Goal: Information Seeking & Learning: Learn about a topic

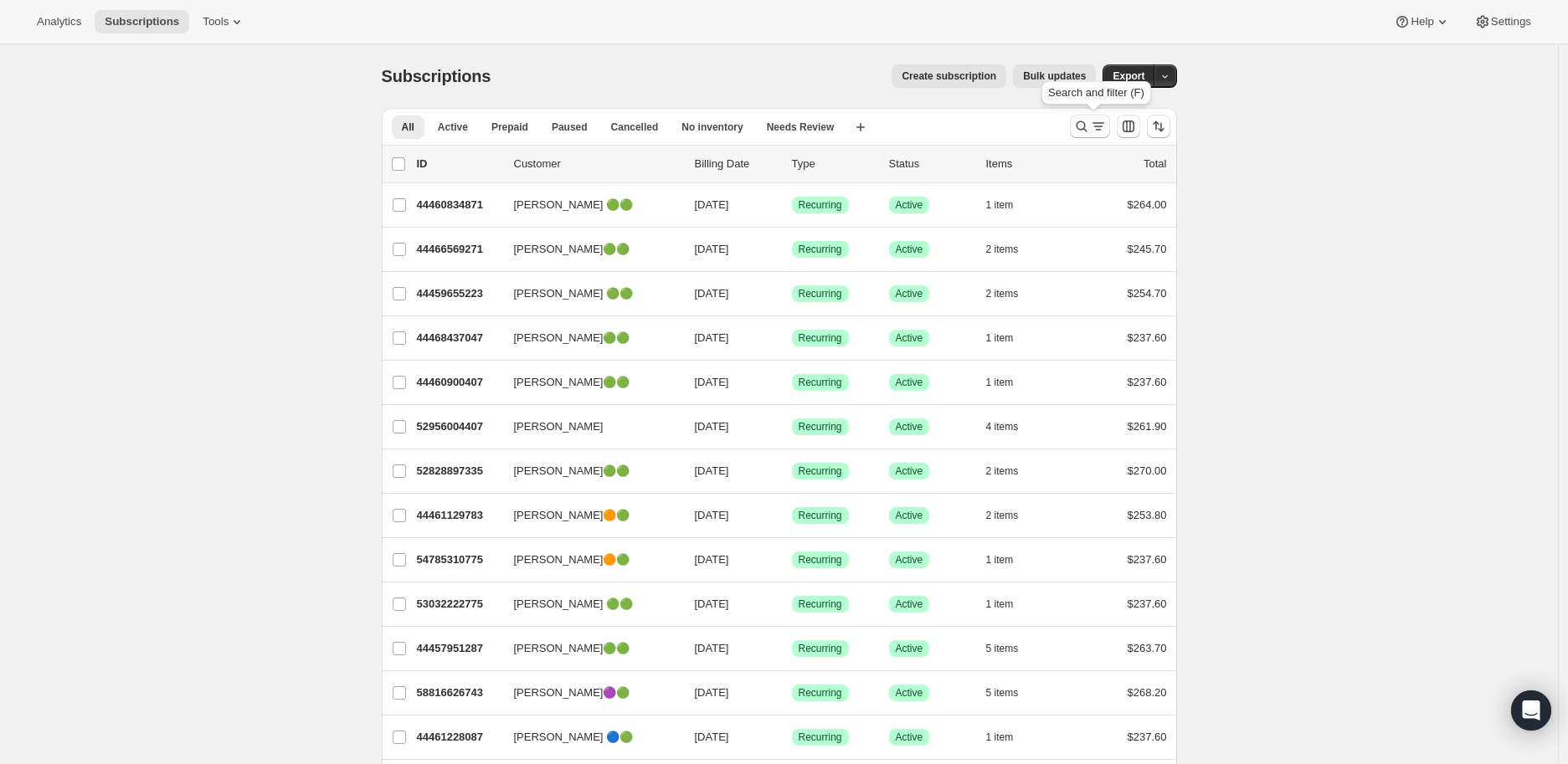
click at [1084, 126] on icon "Search and filter results" at bounding box center [1082, 126] width 17 height 17
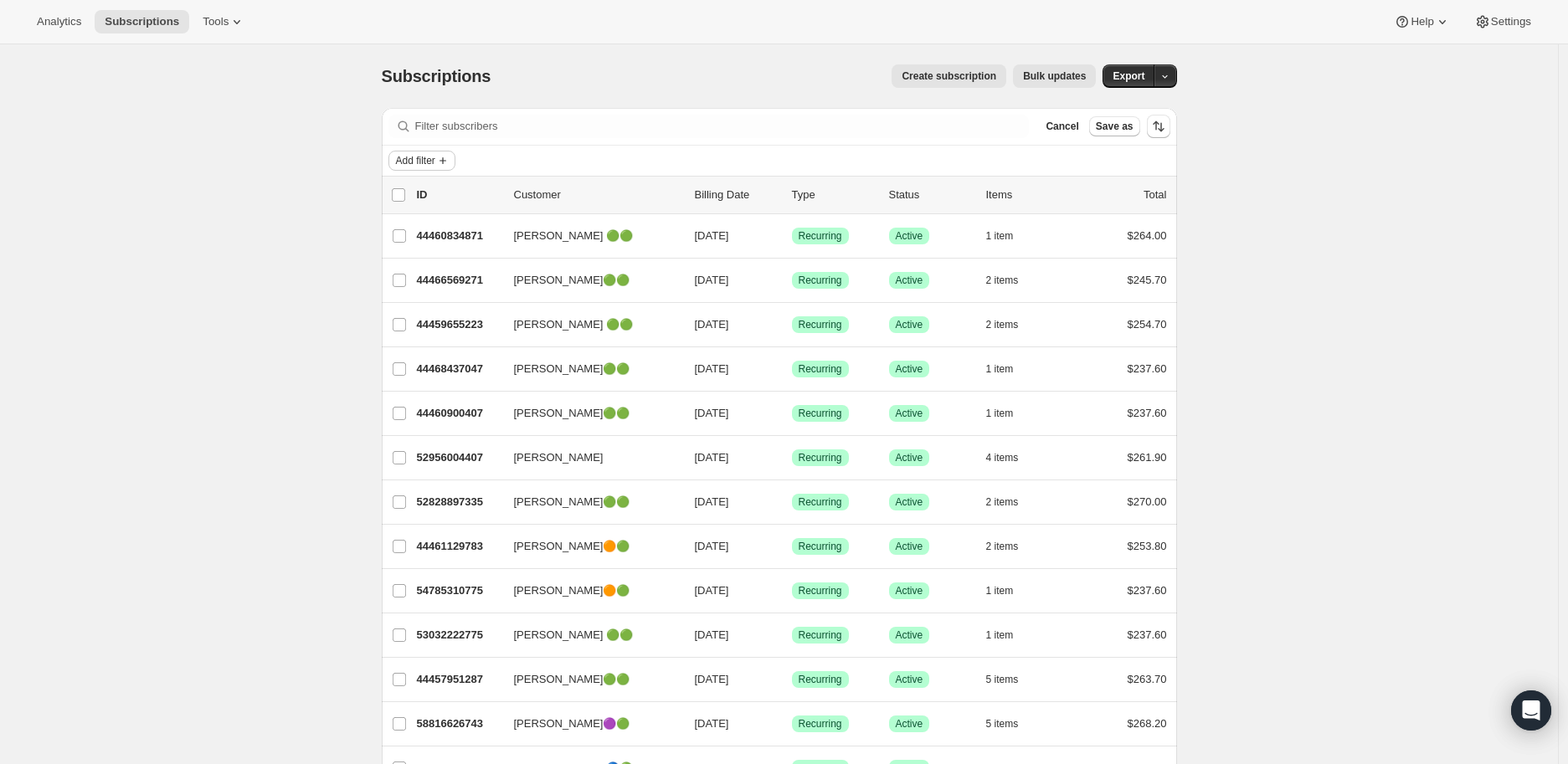
click at [448, 163] on icon "Add filter" at bounding box center [443, 160] width 13 height 13
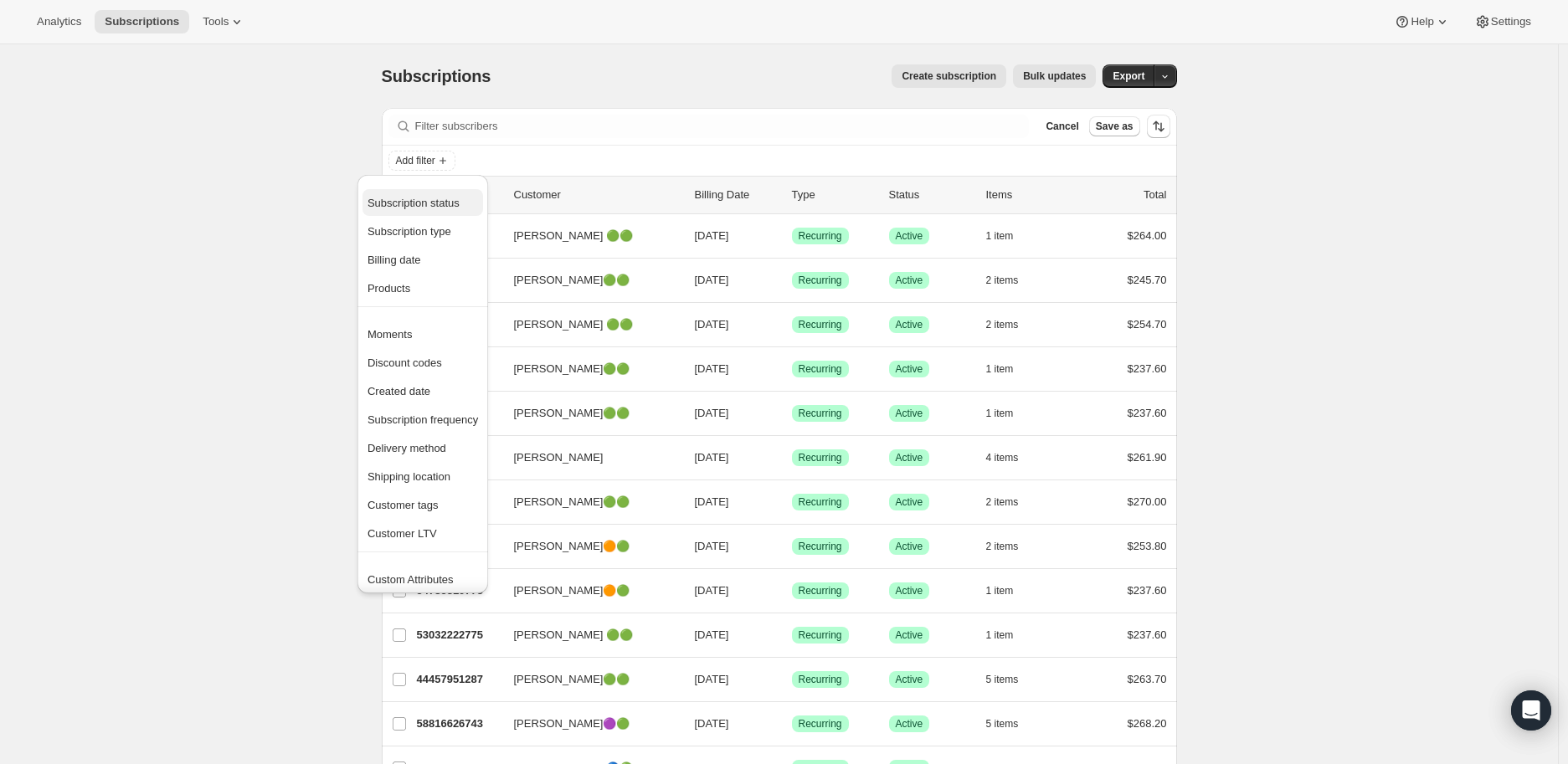
click at [433, 201] on span "Subscription status" at bounding box center [413, 203] width 92 height 13
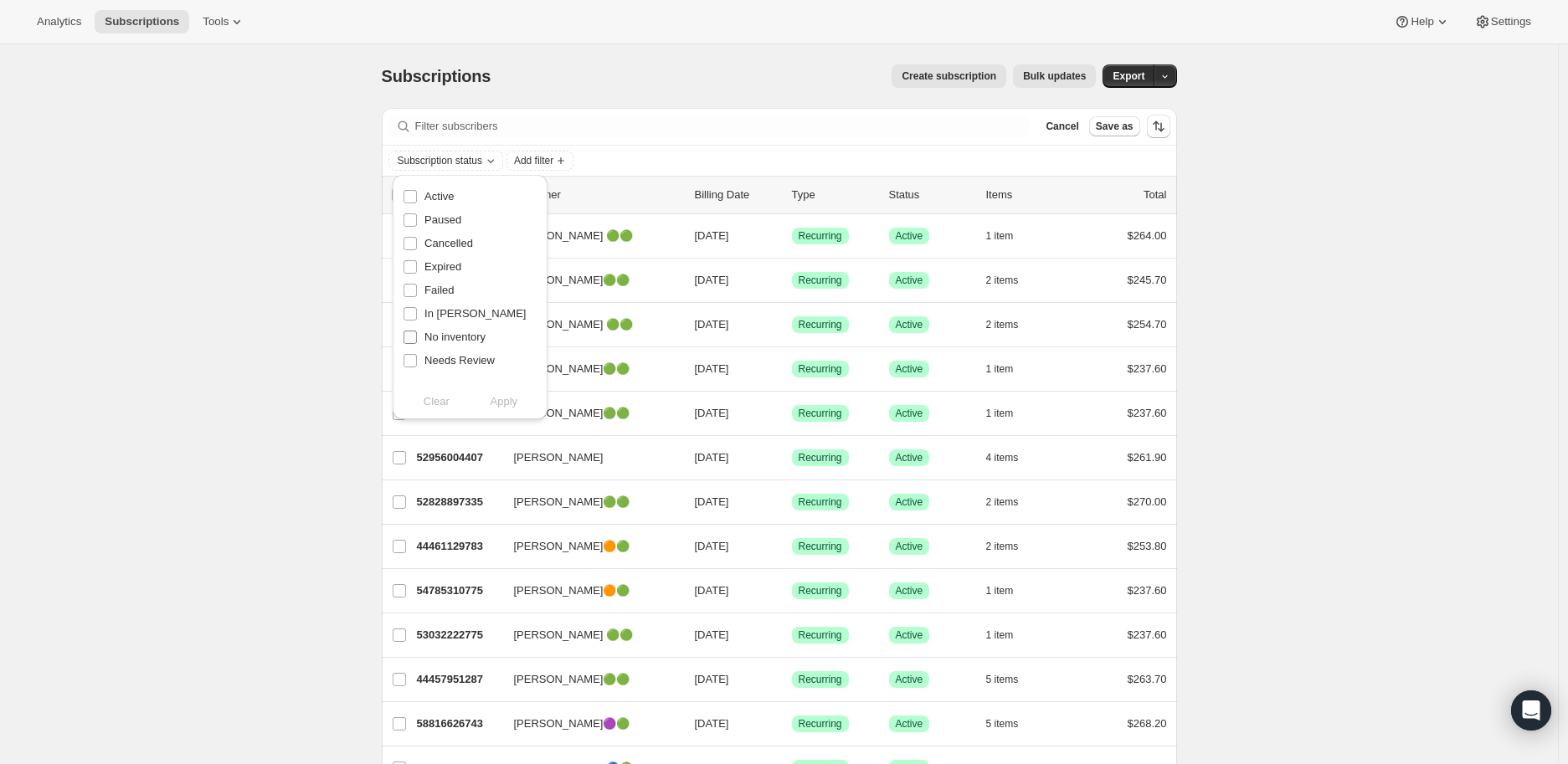
drag, startPoint x: 417, startPoint y: 313, endPoint x: 431, endPoint y: 330, distance: 22.0
click at [417, 314] on span at bounding box center [410, 314] width 15 height 15
click at [417, 314] on input "In Dunning" at bounding box center [410, 314] width 13 height 13
checkbox input "true"
click at [492, 396] on span "Apply" at bounding box center [505, 402] width 28 height 17
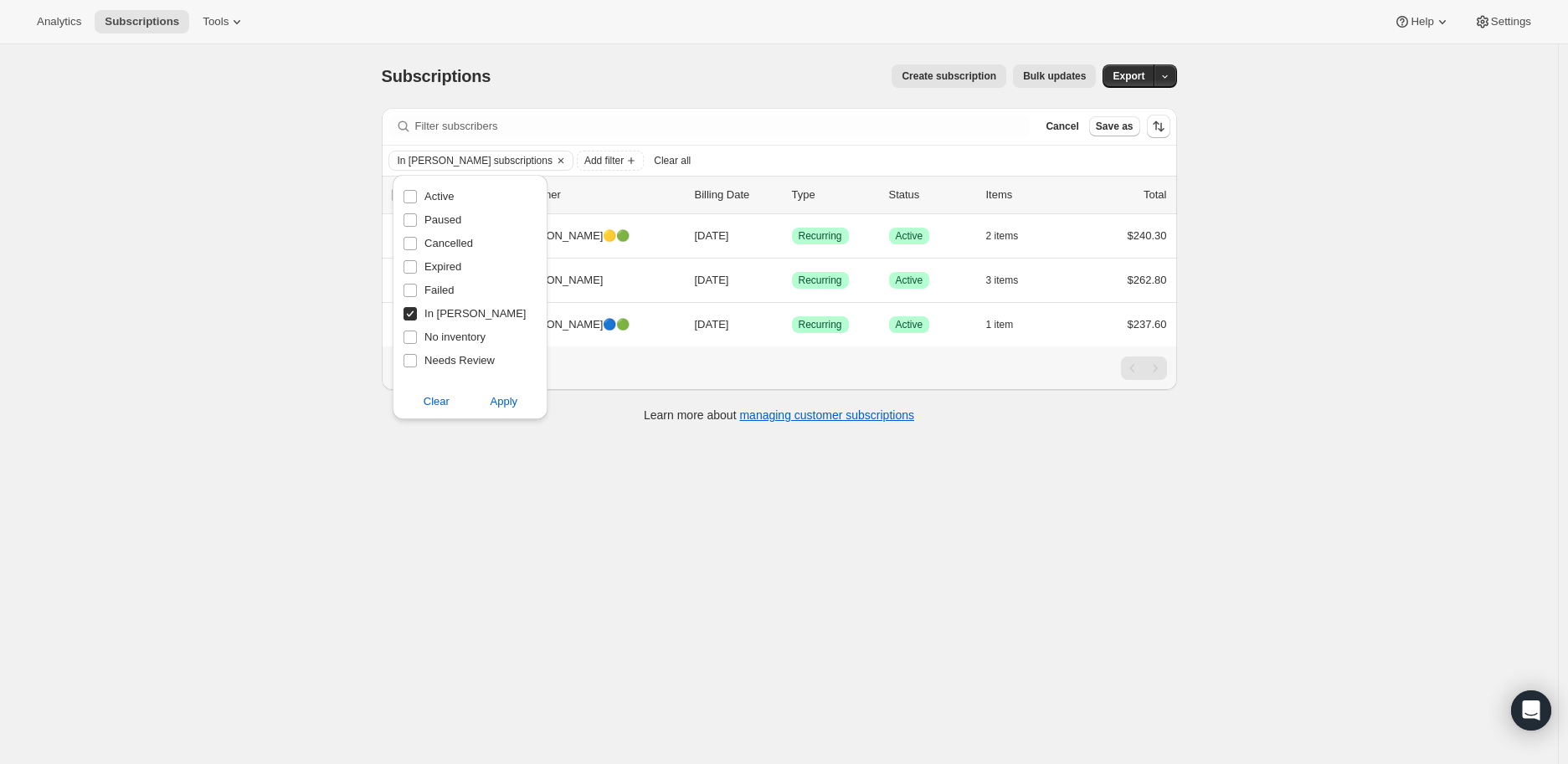
click at [272, 306] on div "Subscriptions. This page is ready Subscriptions Create subscription Bulk update…" at bounding box center [779, 426] width 1558 height 764
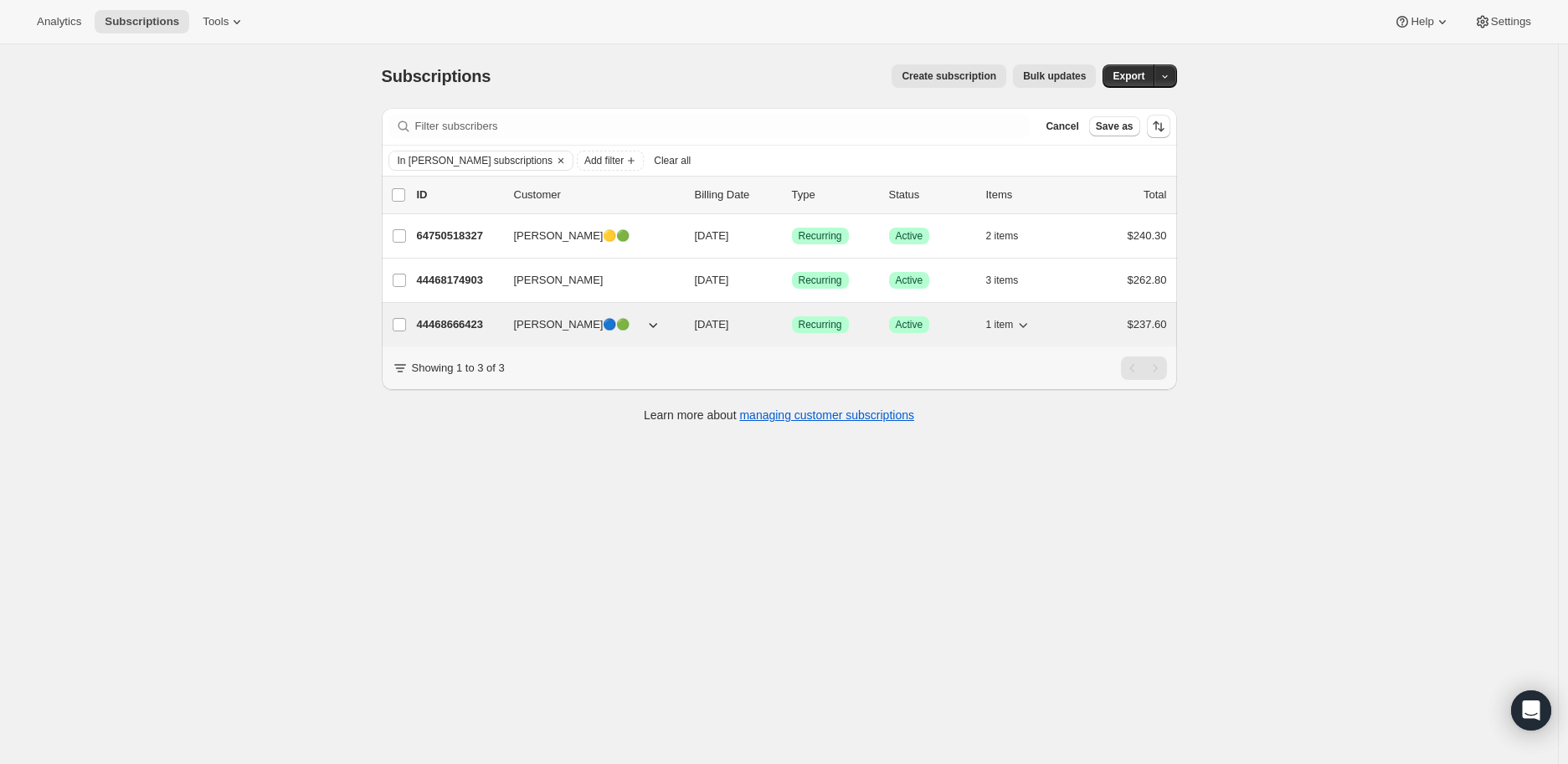
click at [441, 323] on p "44468666423" at bounding box center [458, 325] width 83 height 17
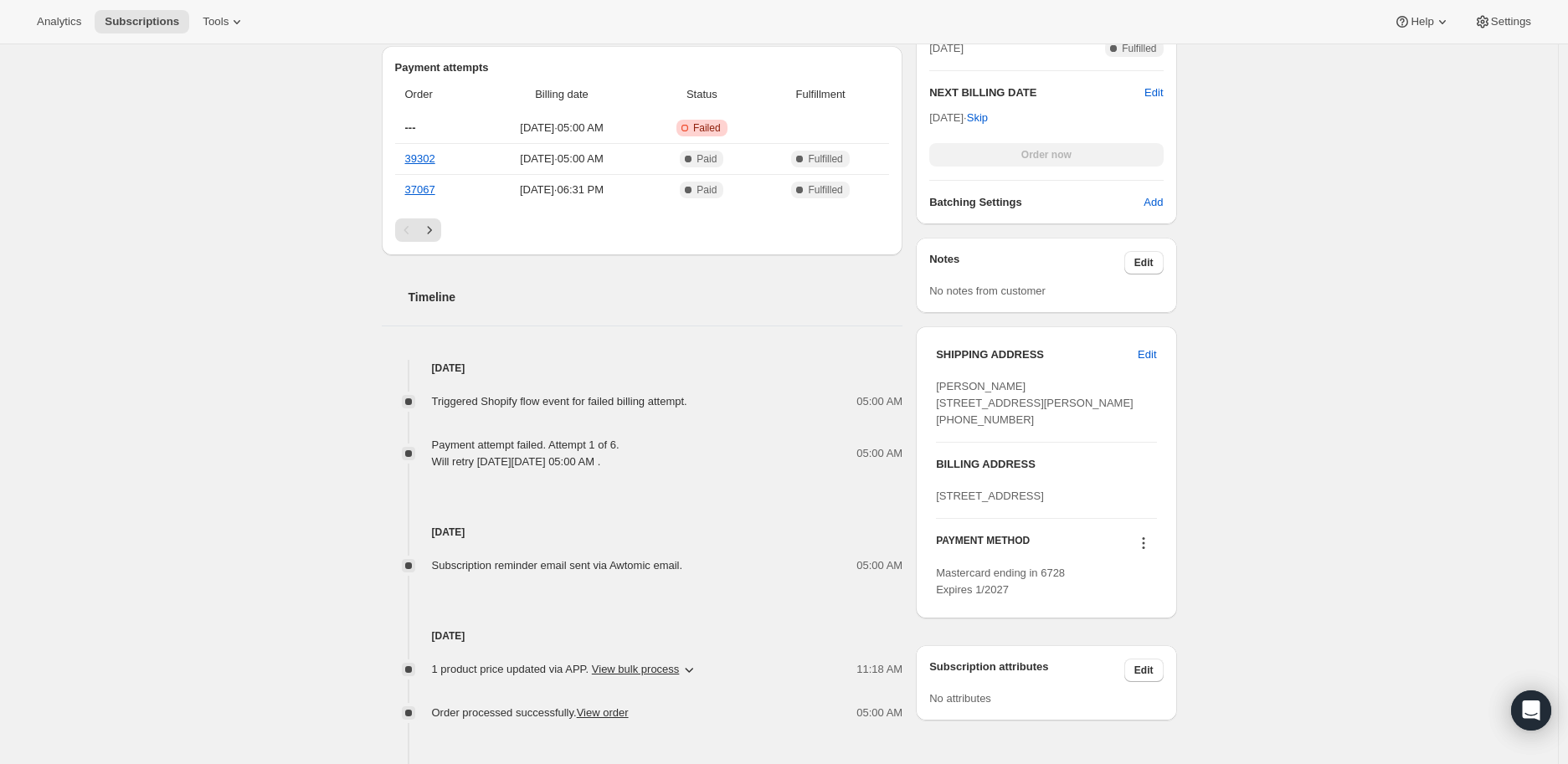
scroll to position [650, 0]
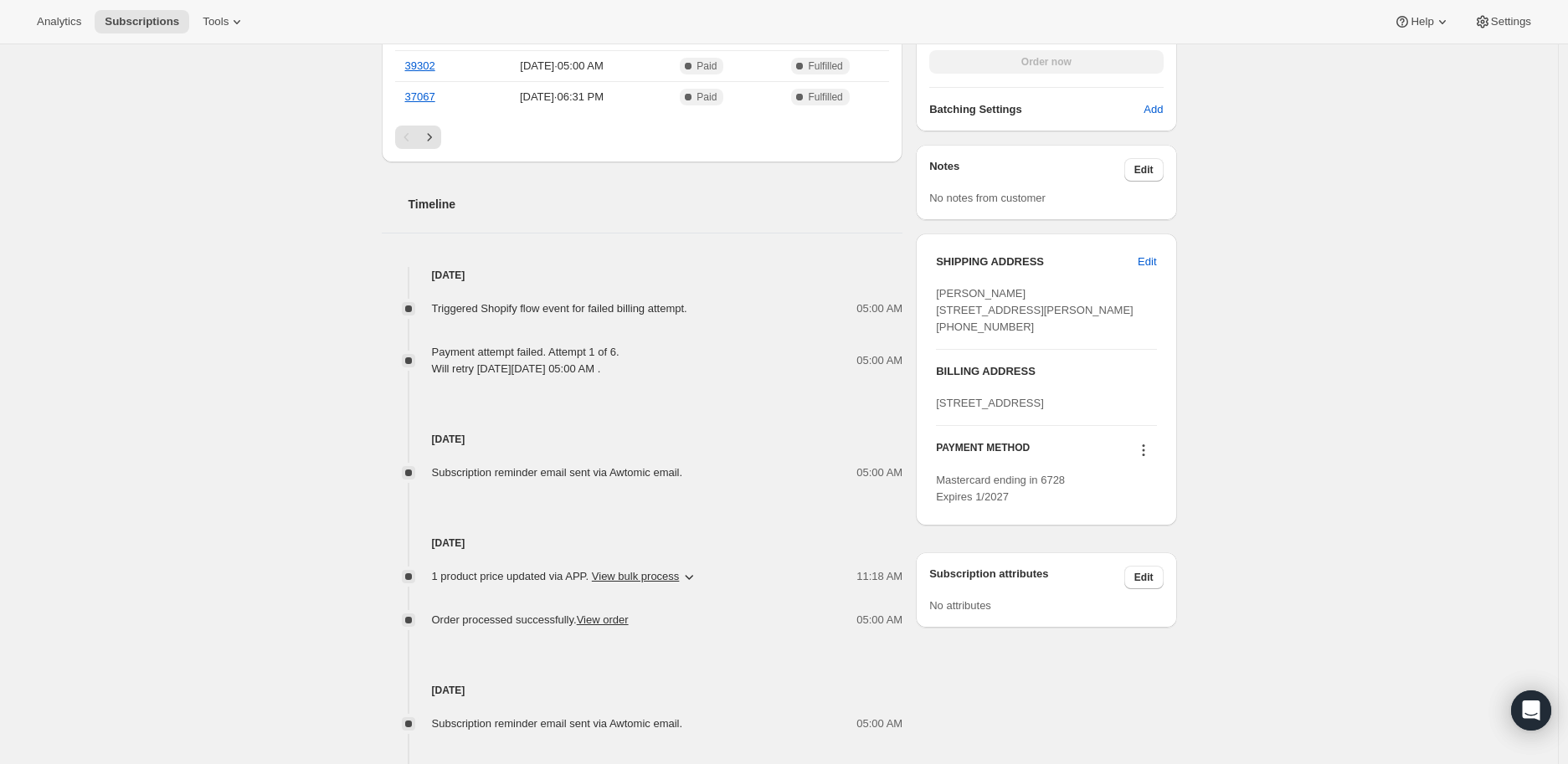
click at [1146, 458] on icon at bounding box center [1144, 450] width 17 height 17
click at [1136, 562] on span "Send link to update card" at bounding box center [1148, 565] width 118 height 13
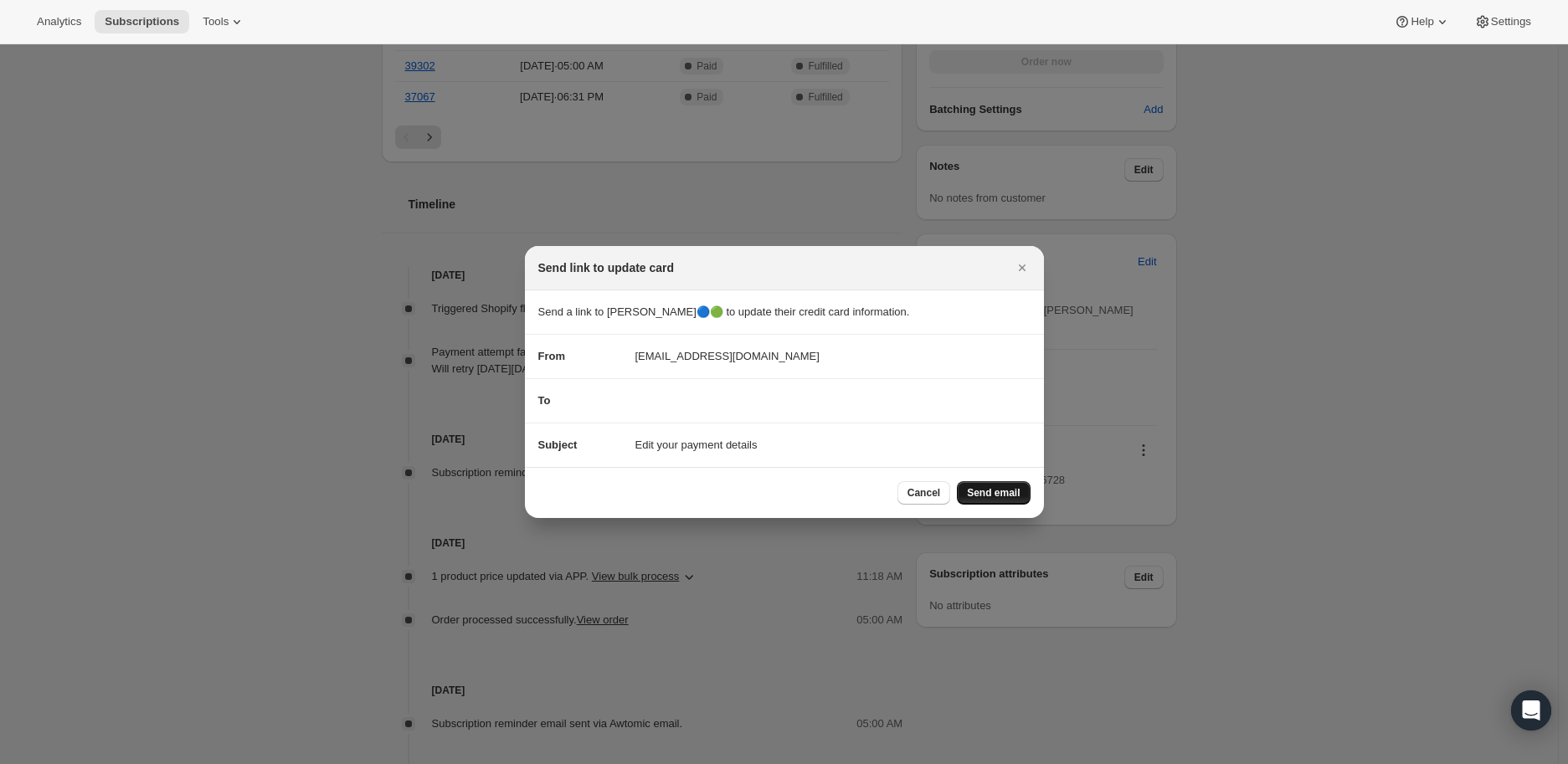
click at [985, 488] on span "Send email" at bounding box center [993, 493] width 53 height 13
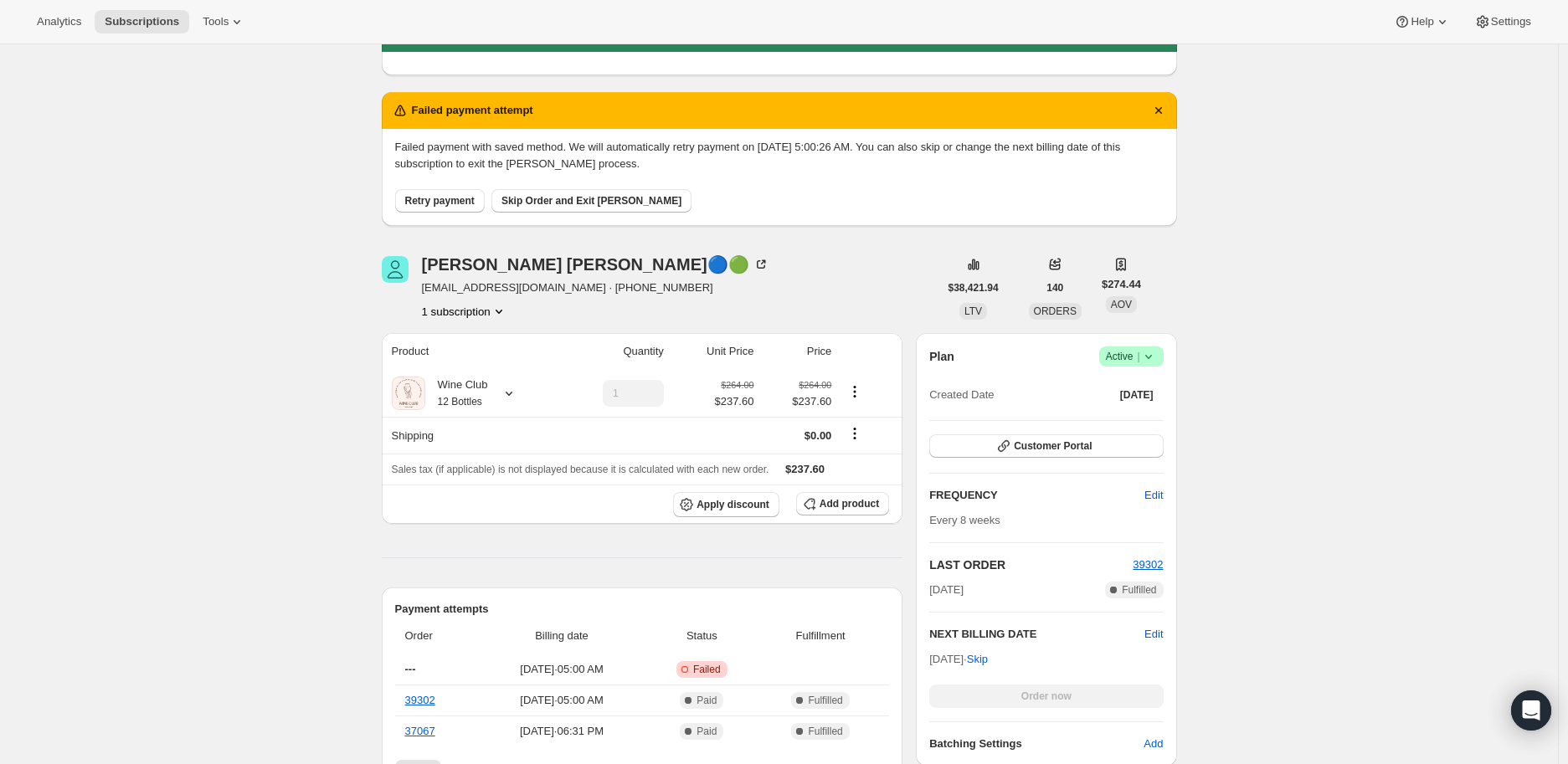
scroll to position [0, 0]
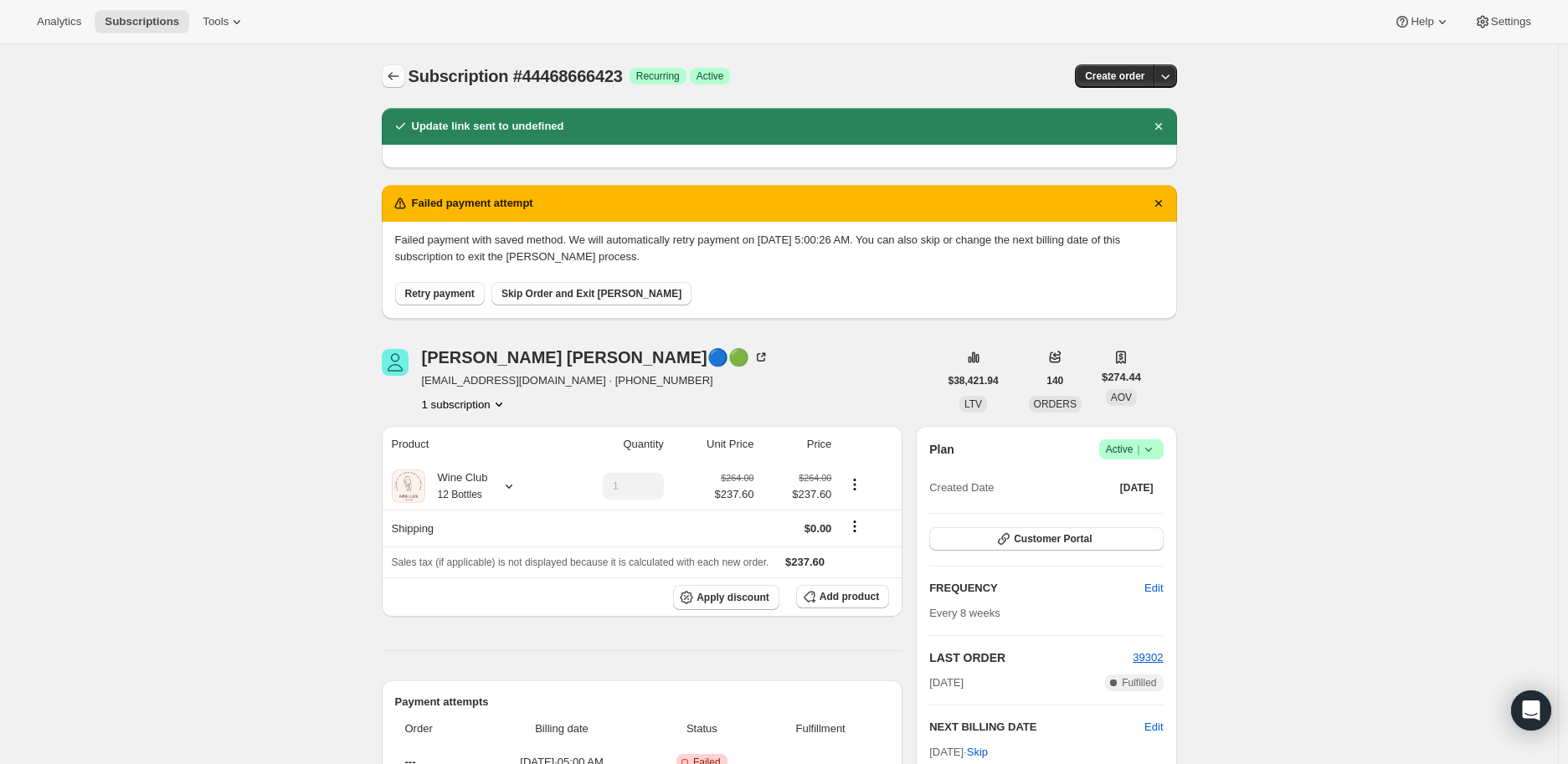
click at [399, 74] on icon "Subscriptions" at bounding box center [394, 76] width 17 height 17
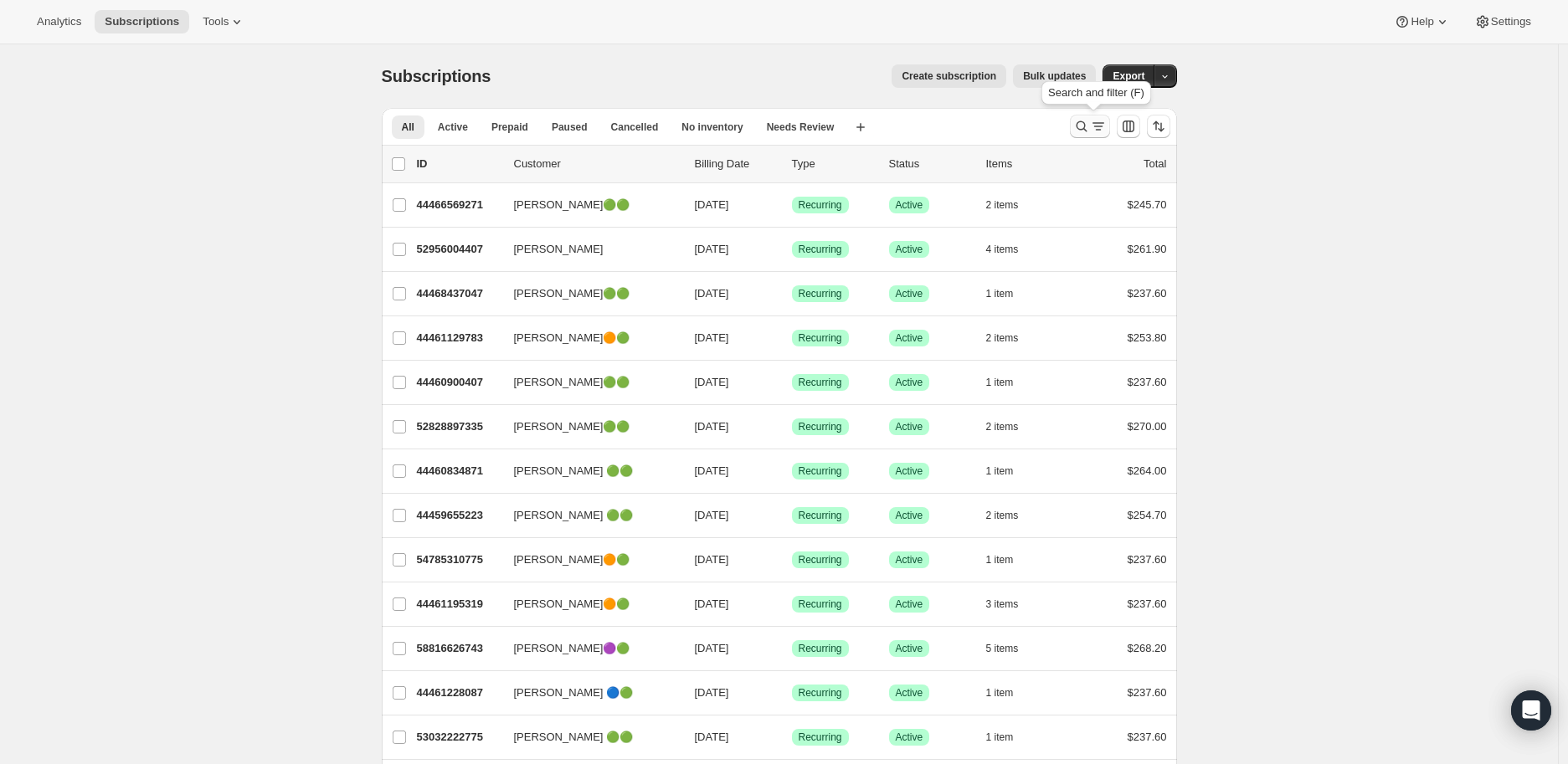
click at [1083, 120] on icon "Search and filter results" at bounding box center [1082, 126] width 17 height 17
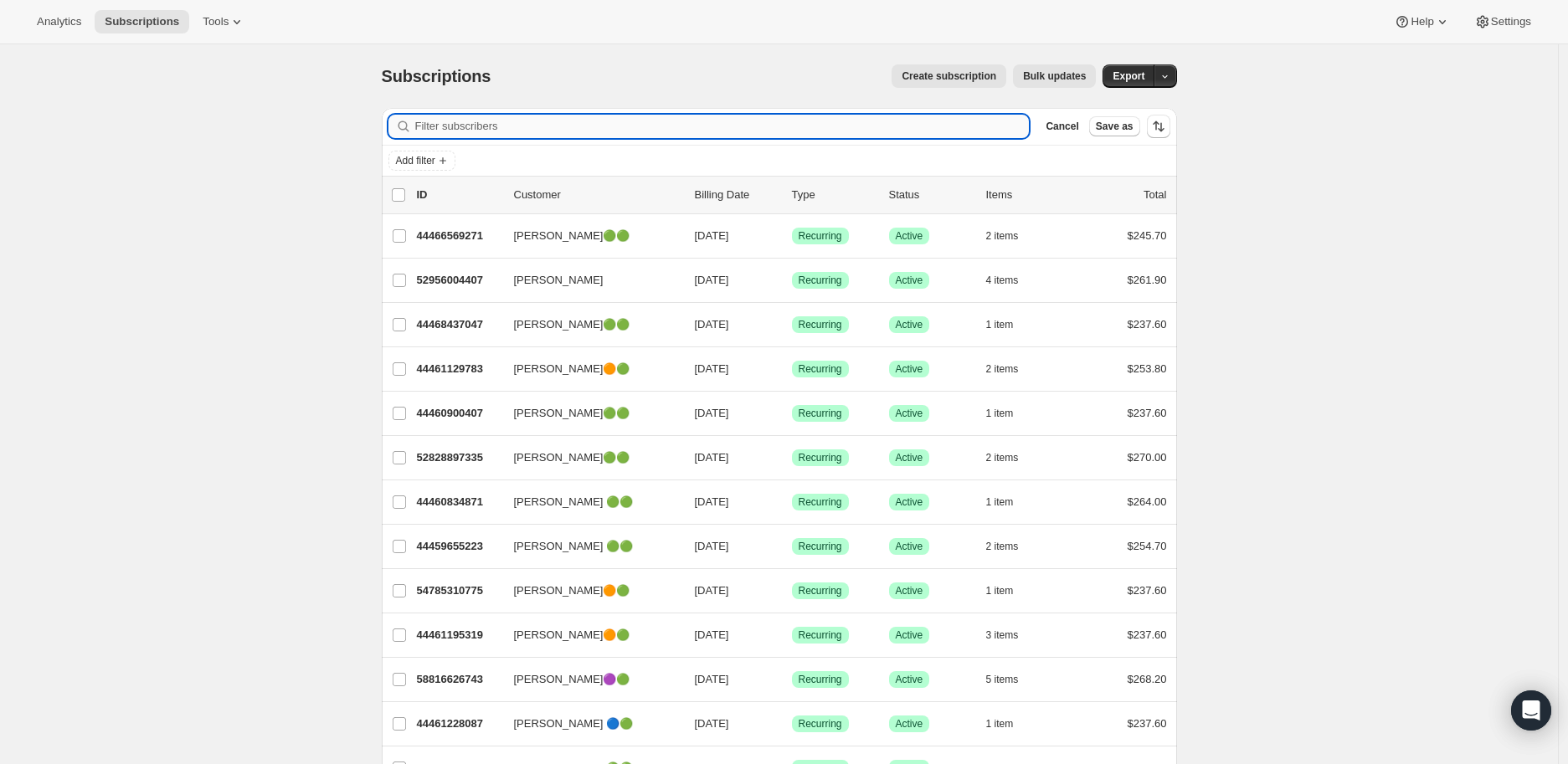
click at [501, 122] on input "Filter subscribers" at bounding box center [722, 126] width 615 height 23
paste input "akensick@gmail.com"
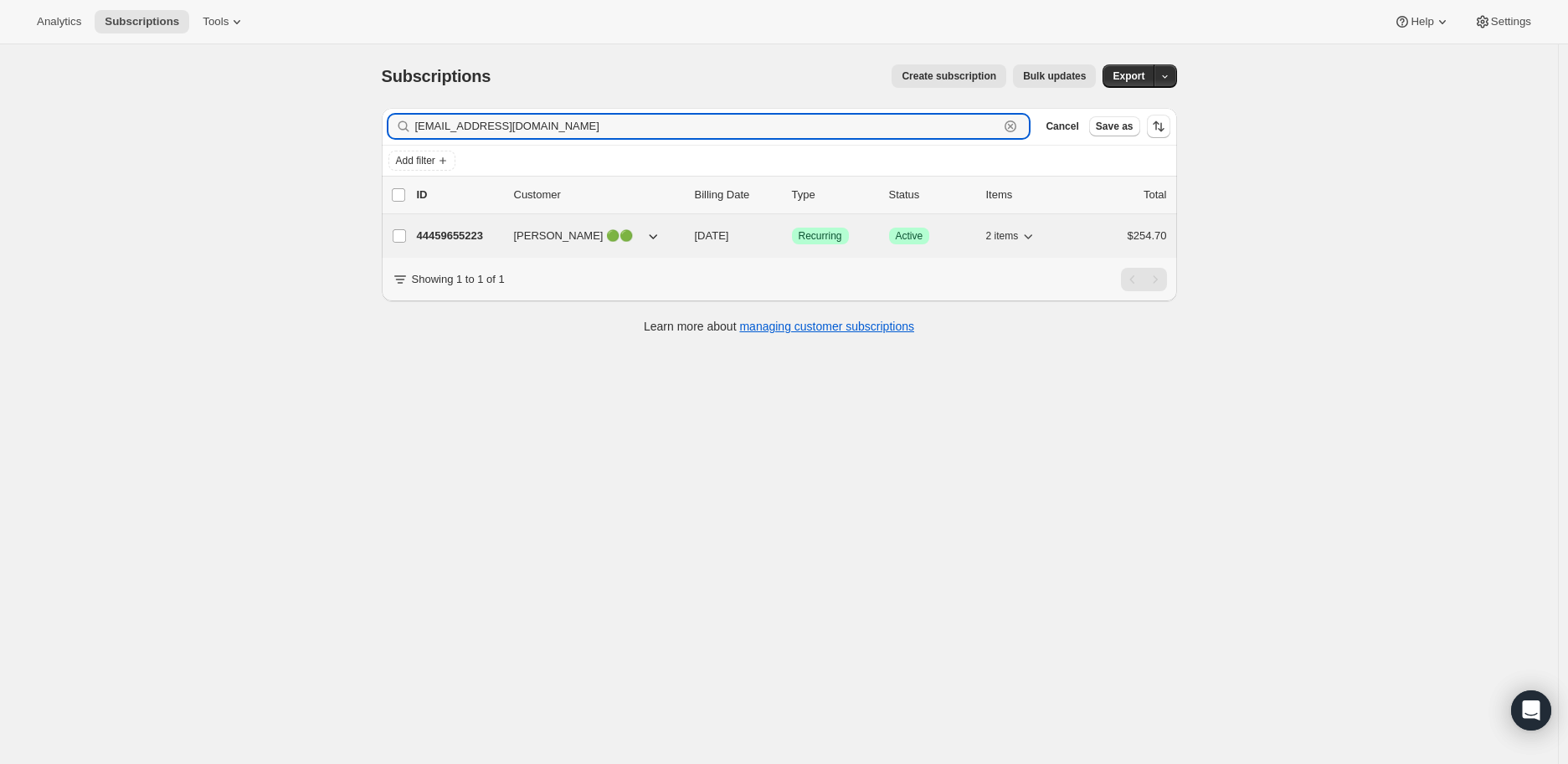
type input "akensick@gmail.com"
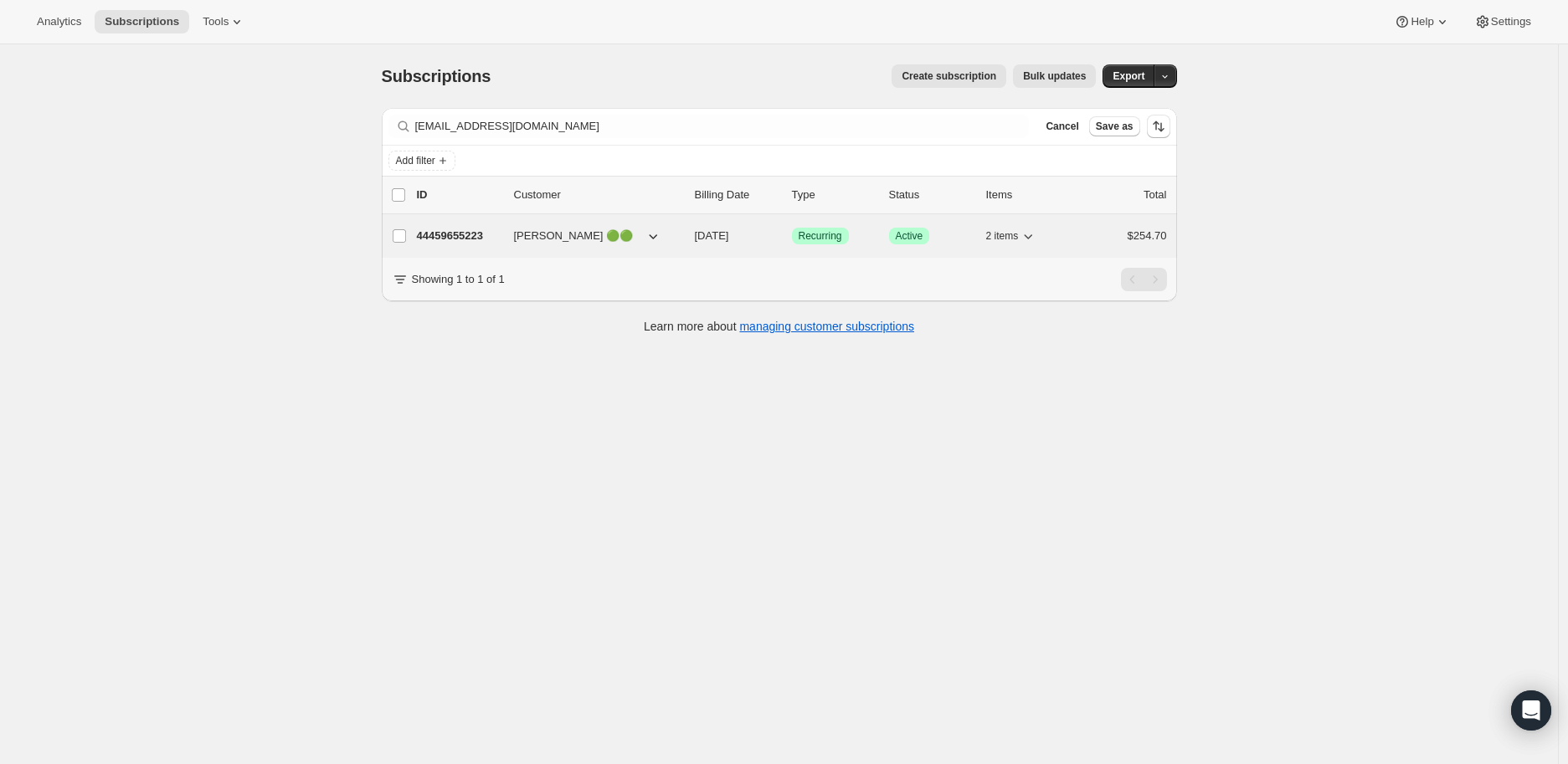
click at [458, 236] on p "44459655223" at bounding box center [458, 236] width 83 height 17
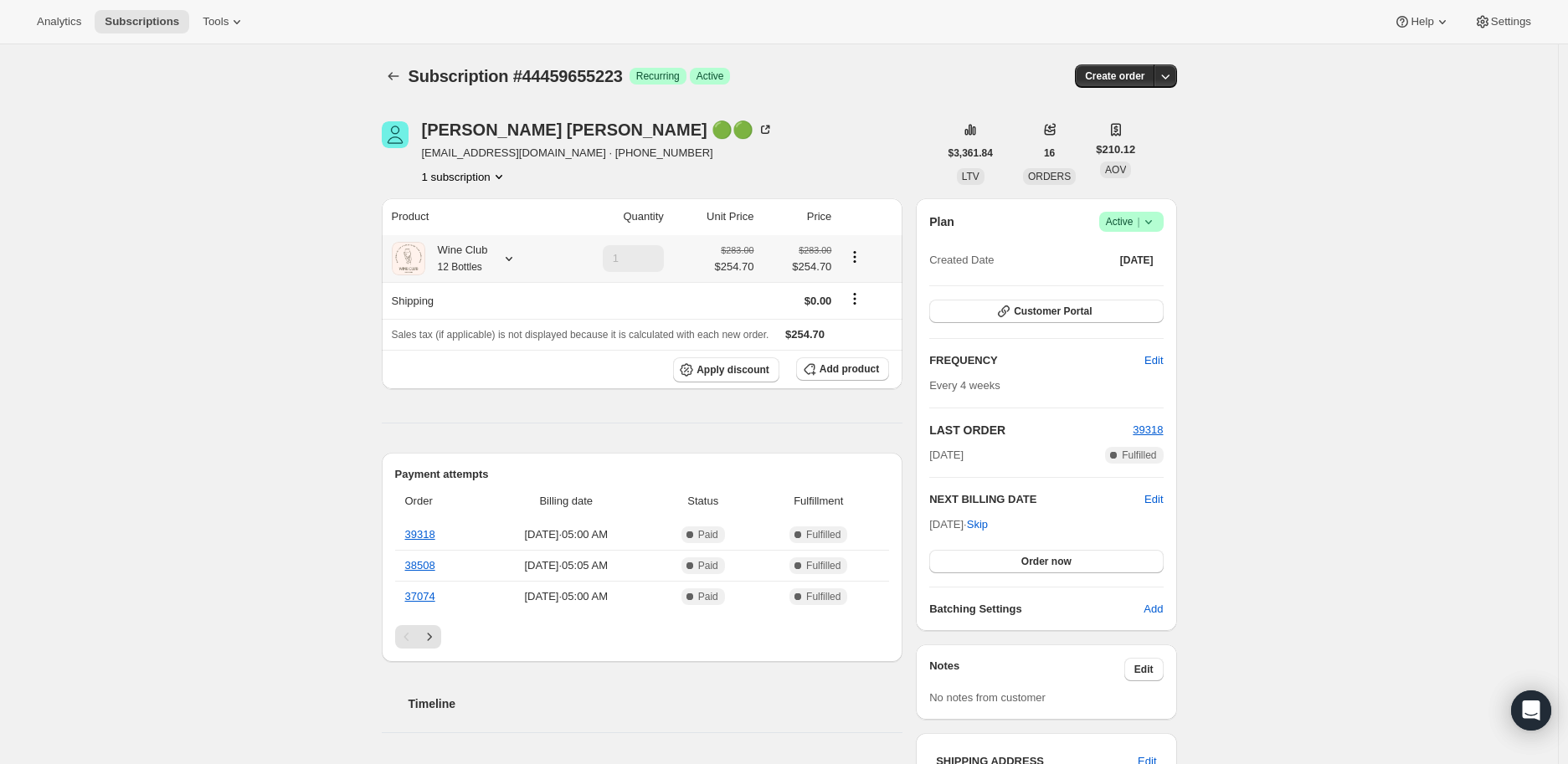
click at [513, 257] on icon at bounding box center [509, 258] width 17 height 17
click at [232, 339] on div "Subscription #44459655223. This page is ready Subscription #44459655223 Success…" at bounding box center [779, 741] width 1558 height 1394
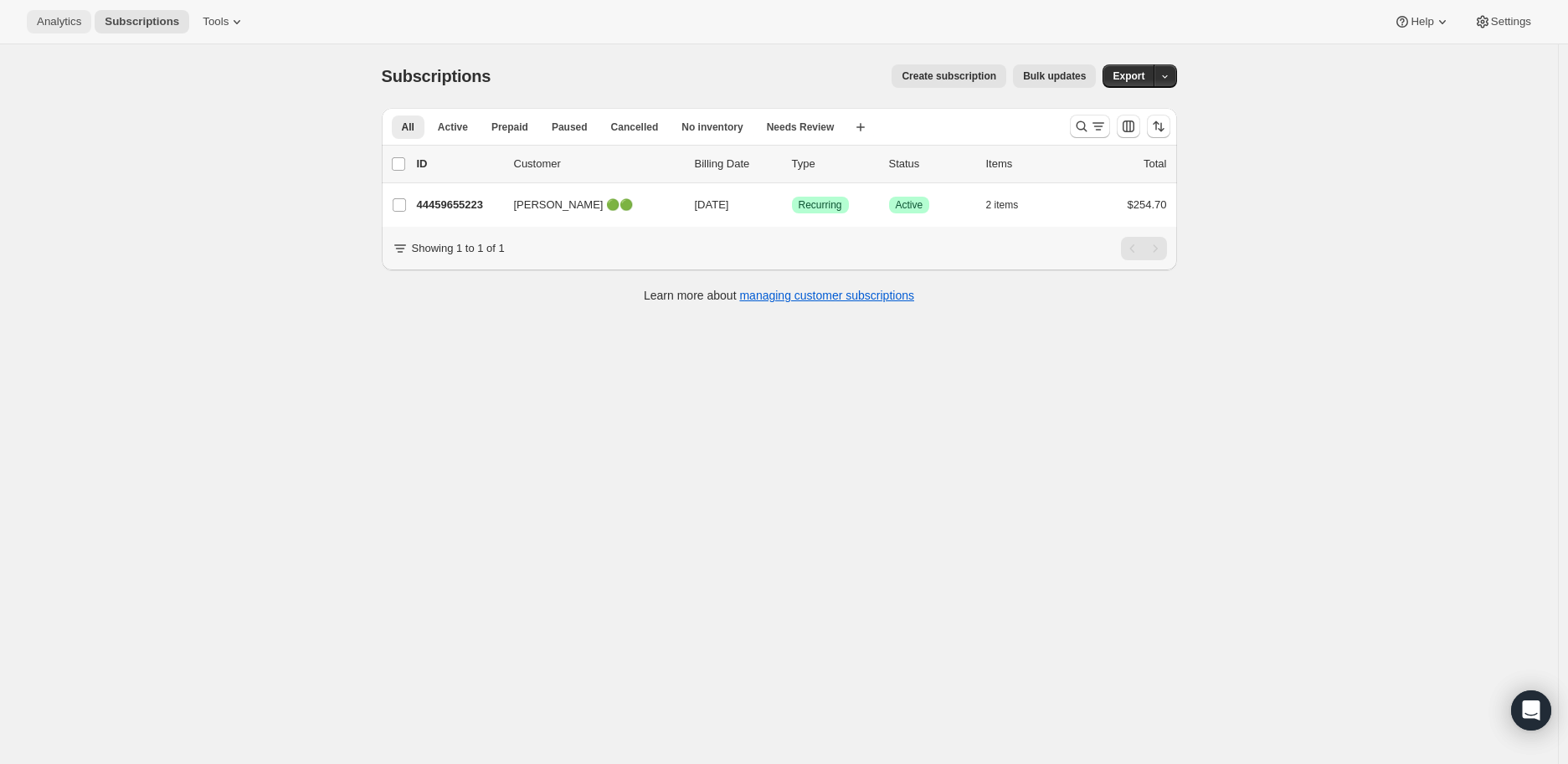
click at [55, 25] on span "Analytics" at bounding box center [59, 21] width 44 height 13
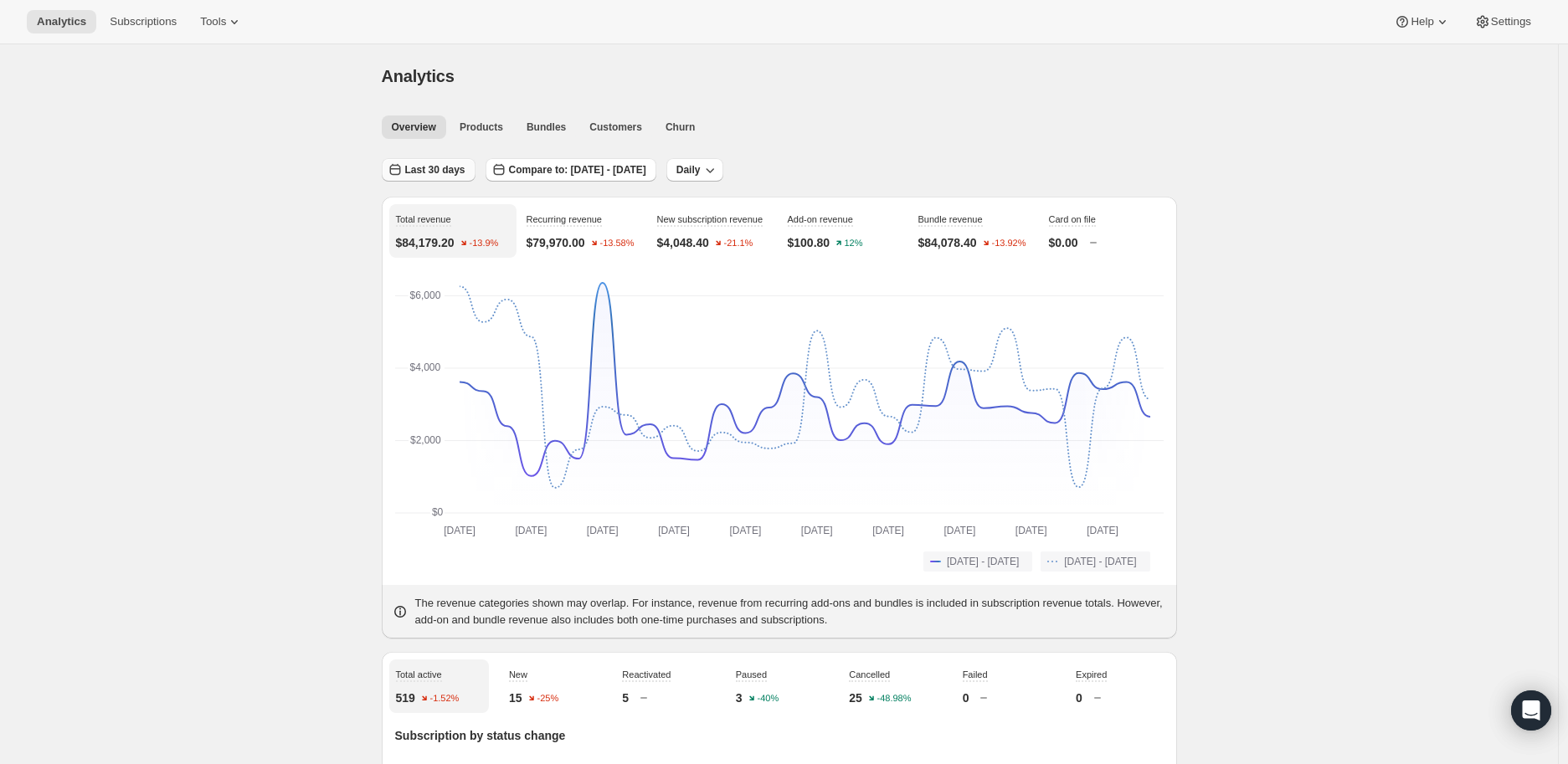
click at [438, 164] on span "Last 30 days" at bounding box center [435, 169] width 60 height 13
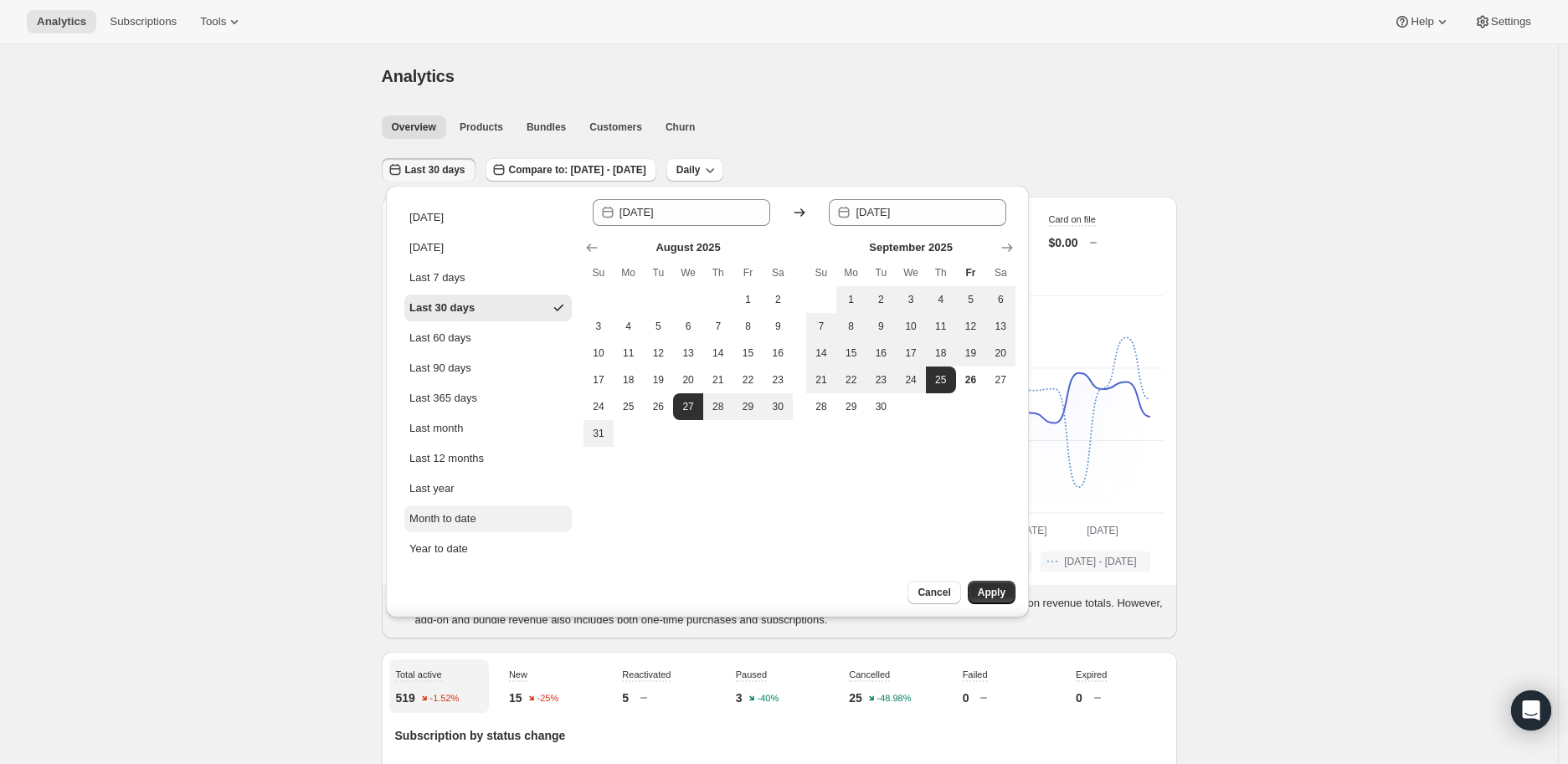
click at [432, 514] on div "Month to date" at bounding box center [443, 519] width 67 height 17
type input "[DATE]"
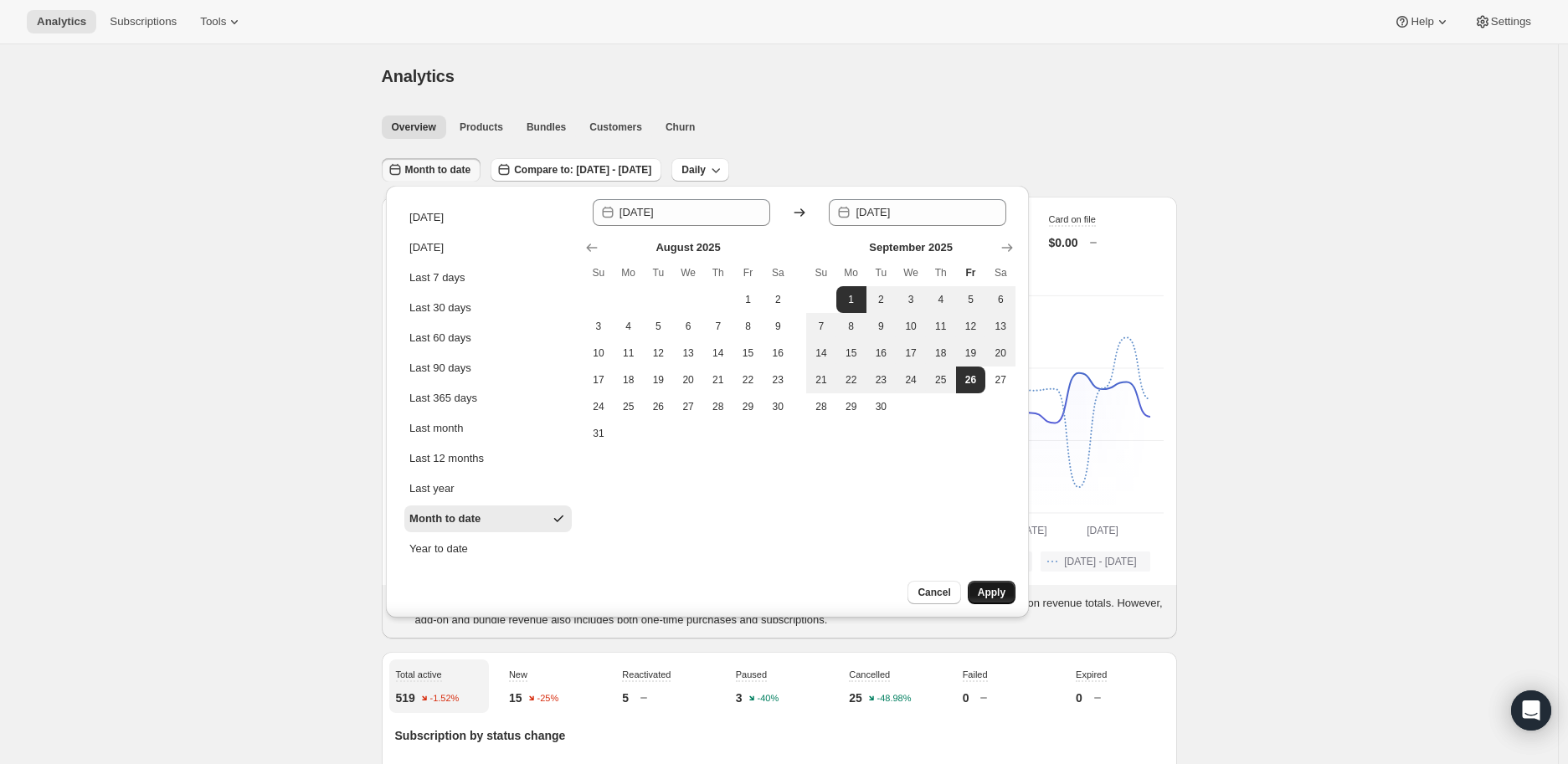
click at [995, 593] on span "Apply" at bounding box center [992, 593] width 28 height 13
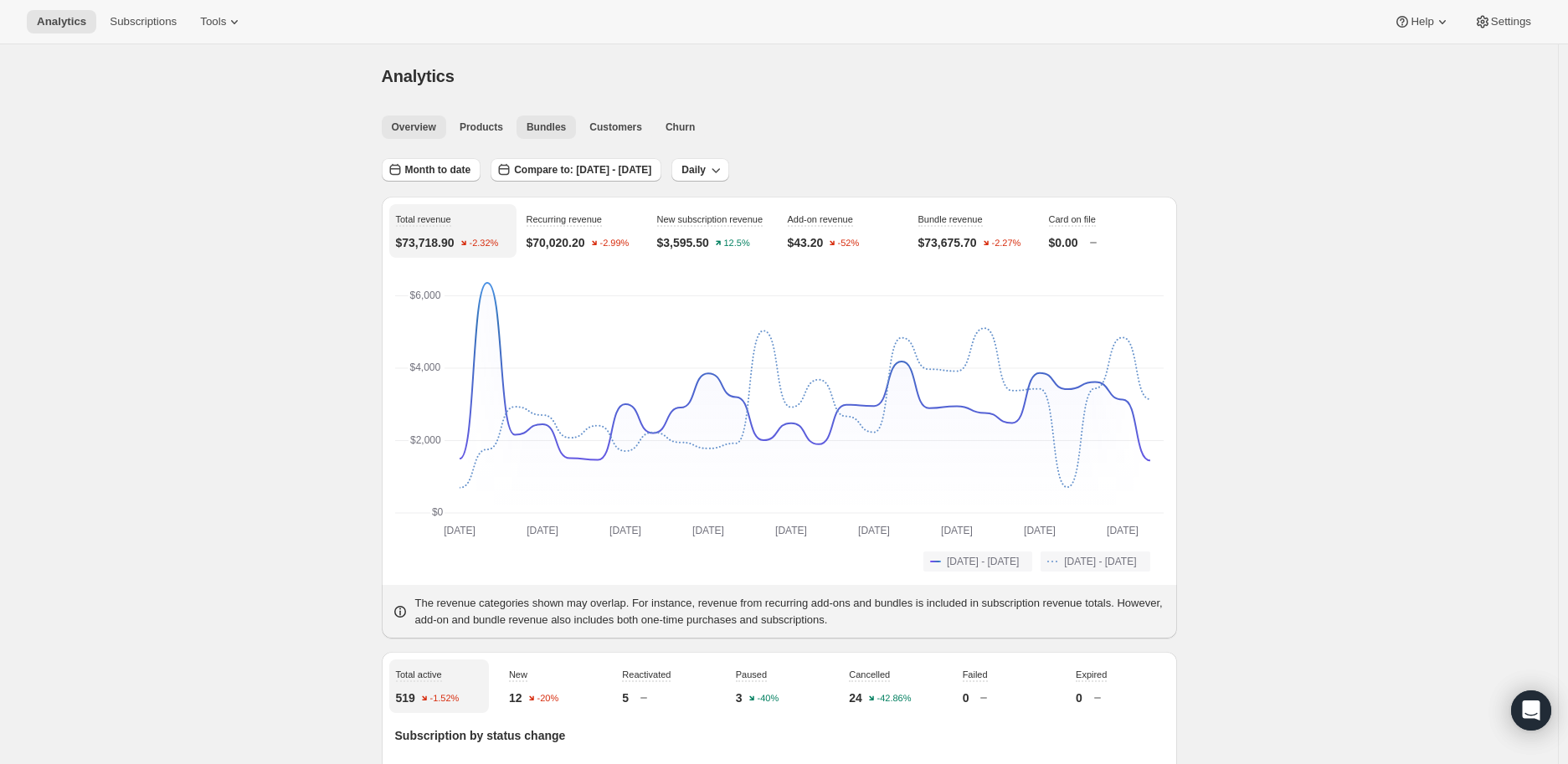
click at [527, 126] on span "Bundles" at bounding box center [546, 127] width 39 height 13
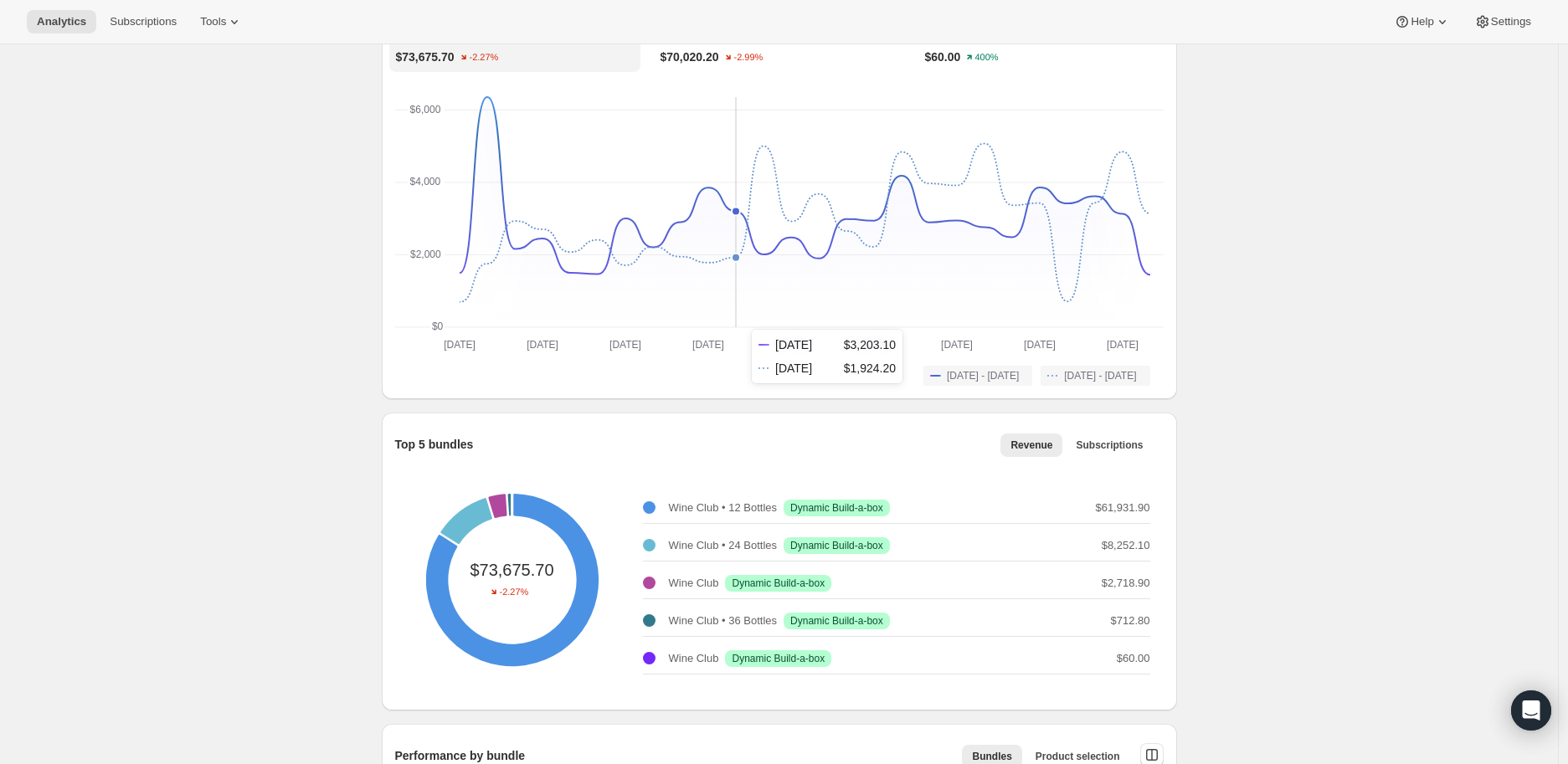
scroll to position [279, 0]
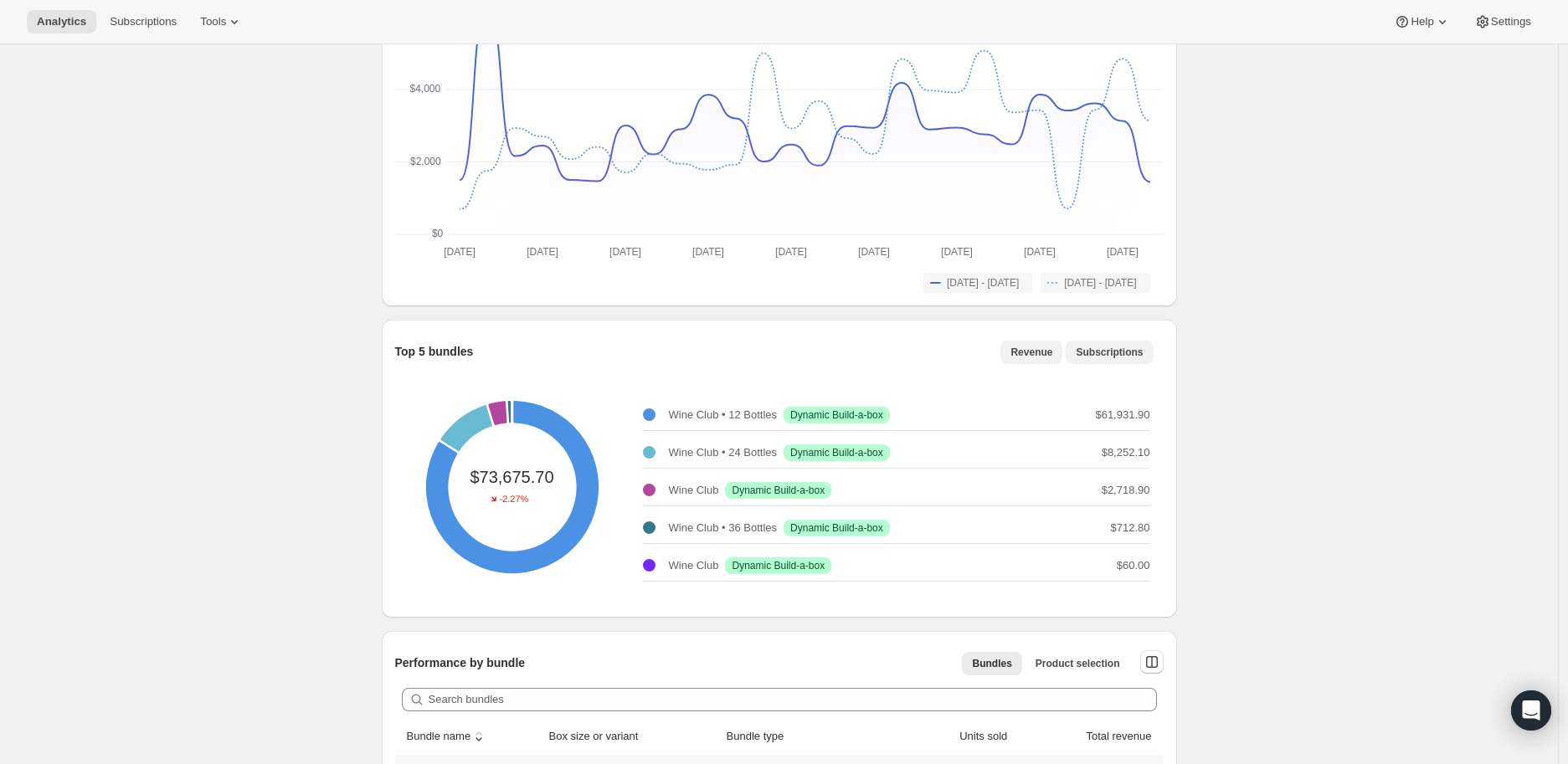
click at [1122, 345] on span "Subscriptions" at bounding box center [1110, 352] width 67 height 13
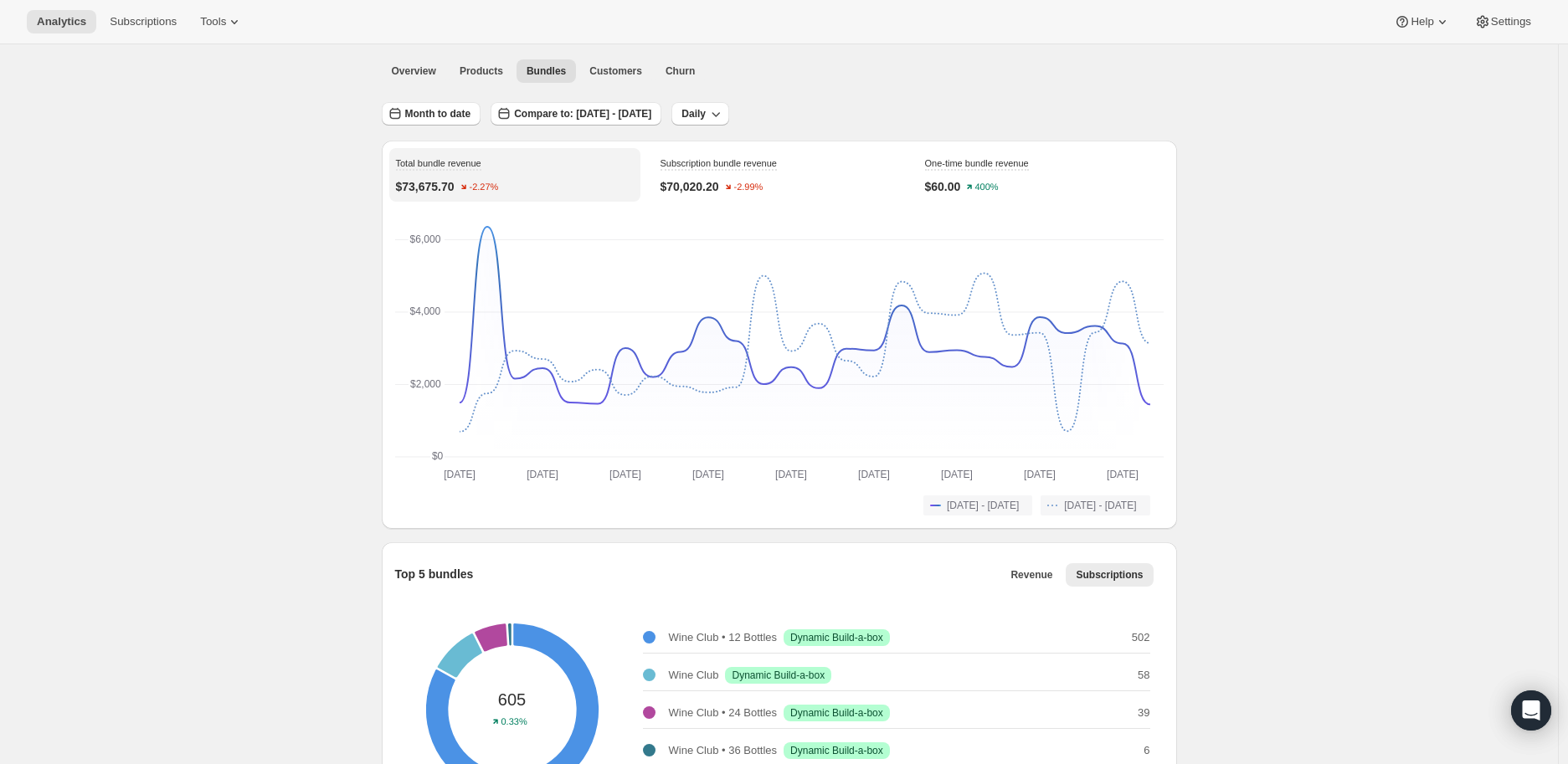
scroll to position [0, 0]
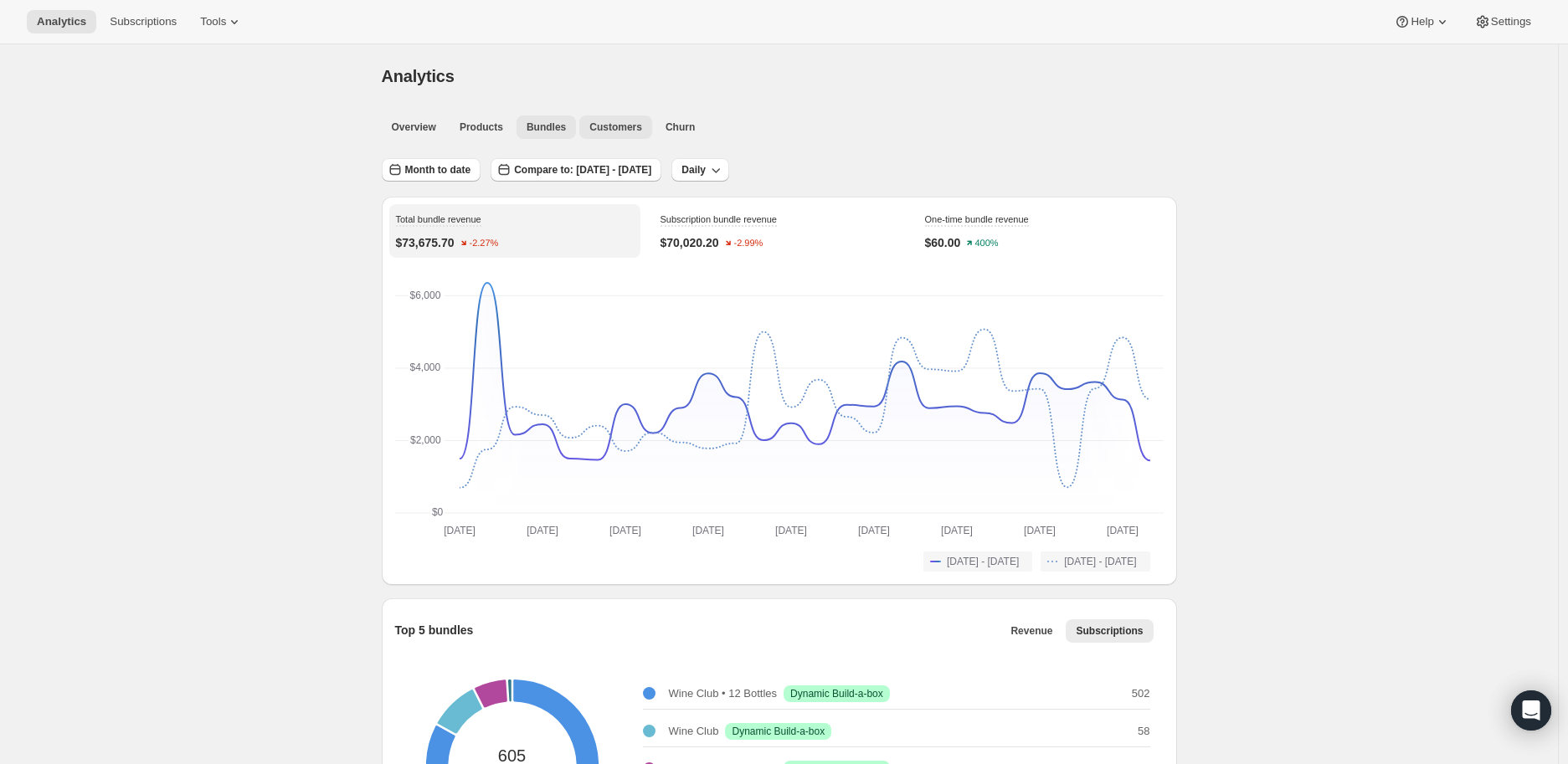
click at [615, 126] on span "Customers" at bounding box center [615, 127] width 53 height 13
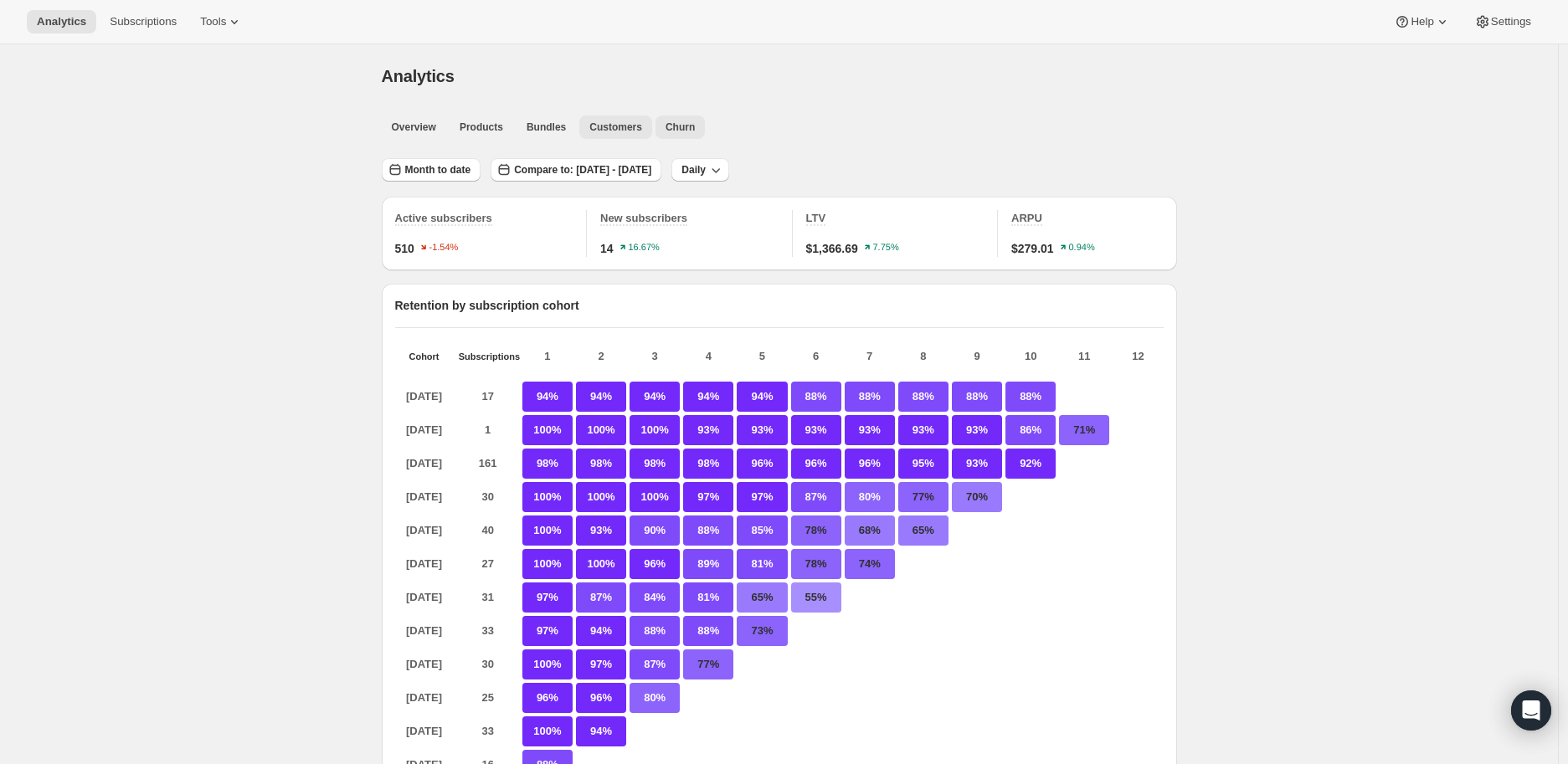
click at [670, 125] on span "Churn" at bounding box center [681, 127] width 30 height 13
